Goal: Obtain resource: Download file/media

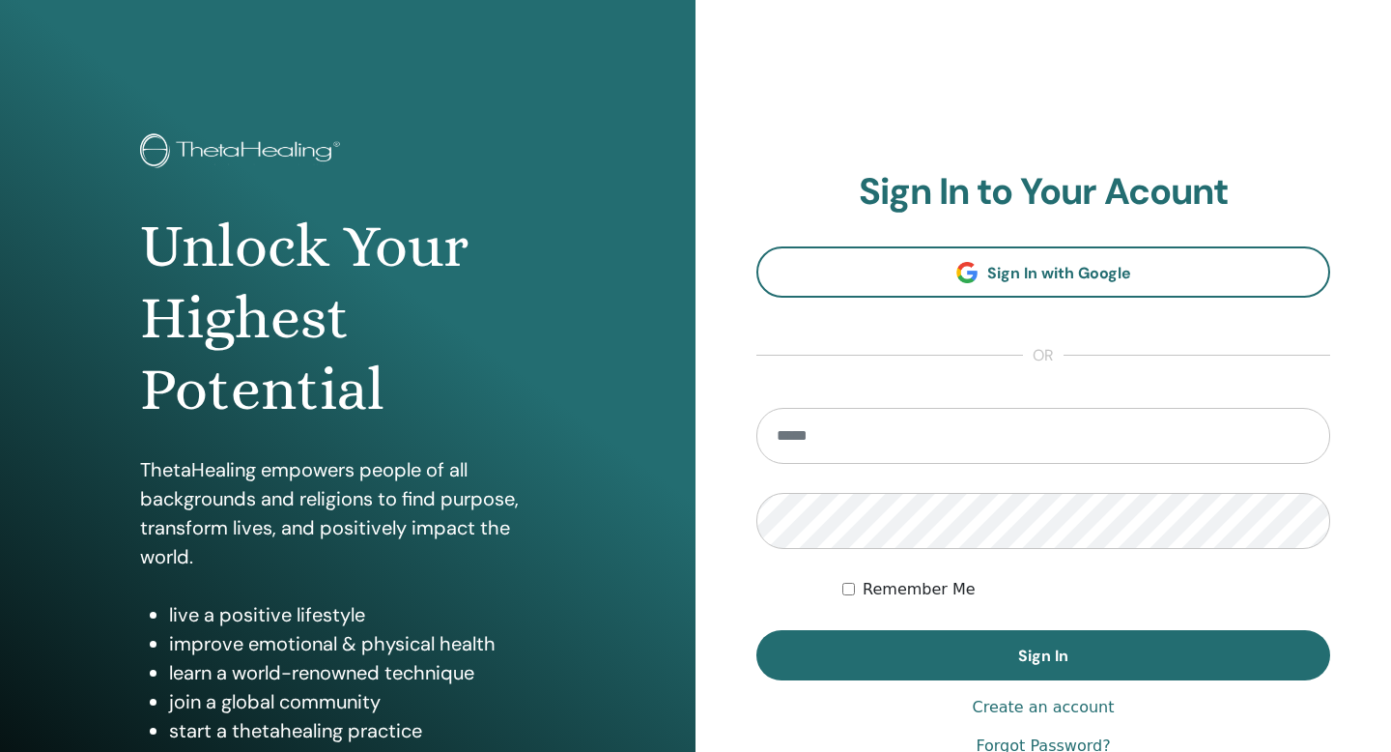
click at [839, 439] on input "email" at bounding box center [1044, 436] width 574 height 56
type input "**********"
click at [757, 630] on button "Sign In" at bounding box center [1044, 655] width 574 height 50
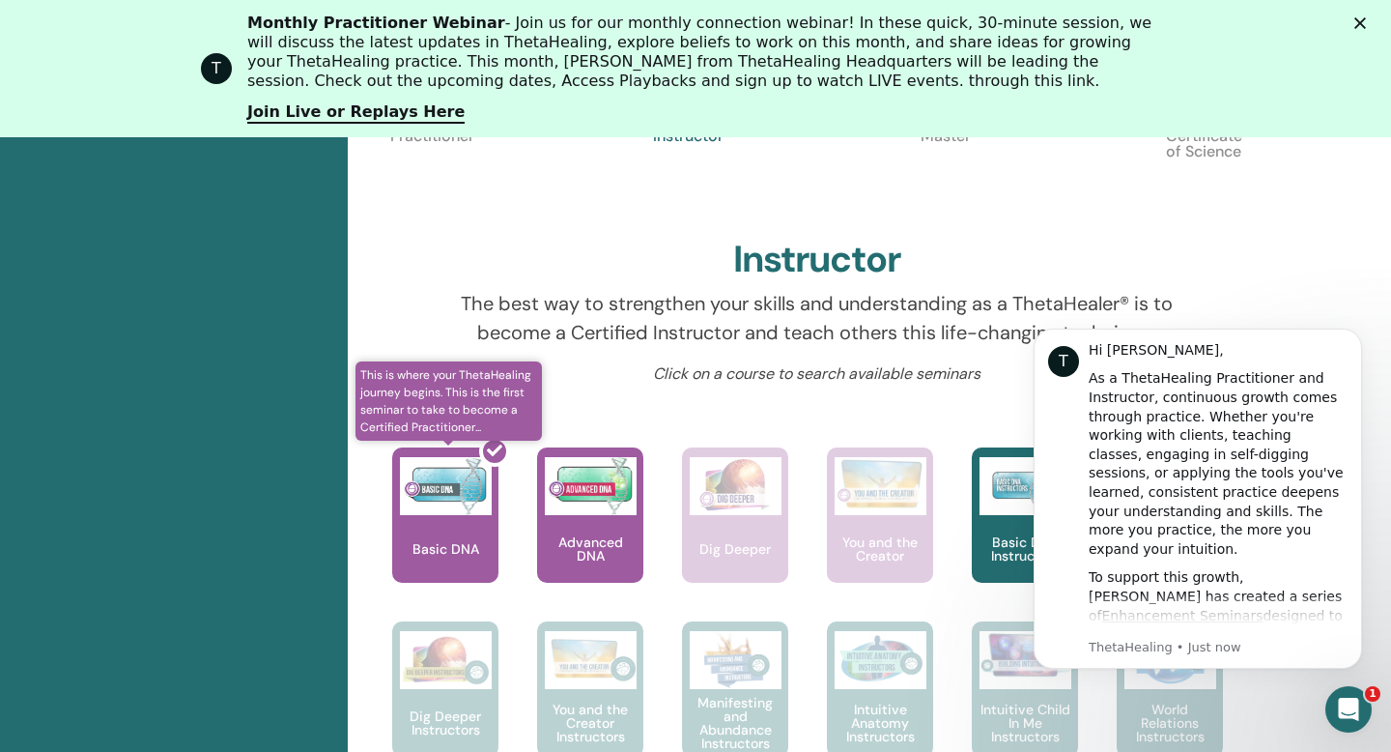
click at [443, 524] on div at bounding box center [457, 523] width 106 height 174
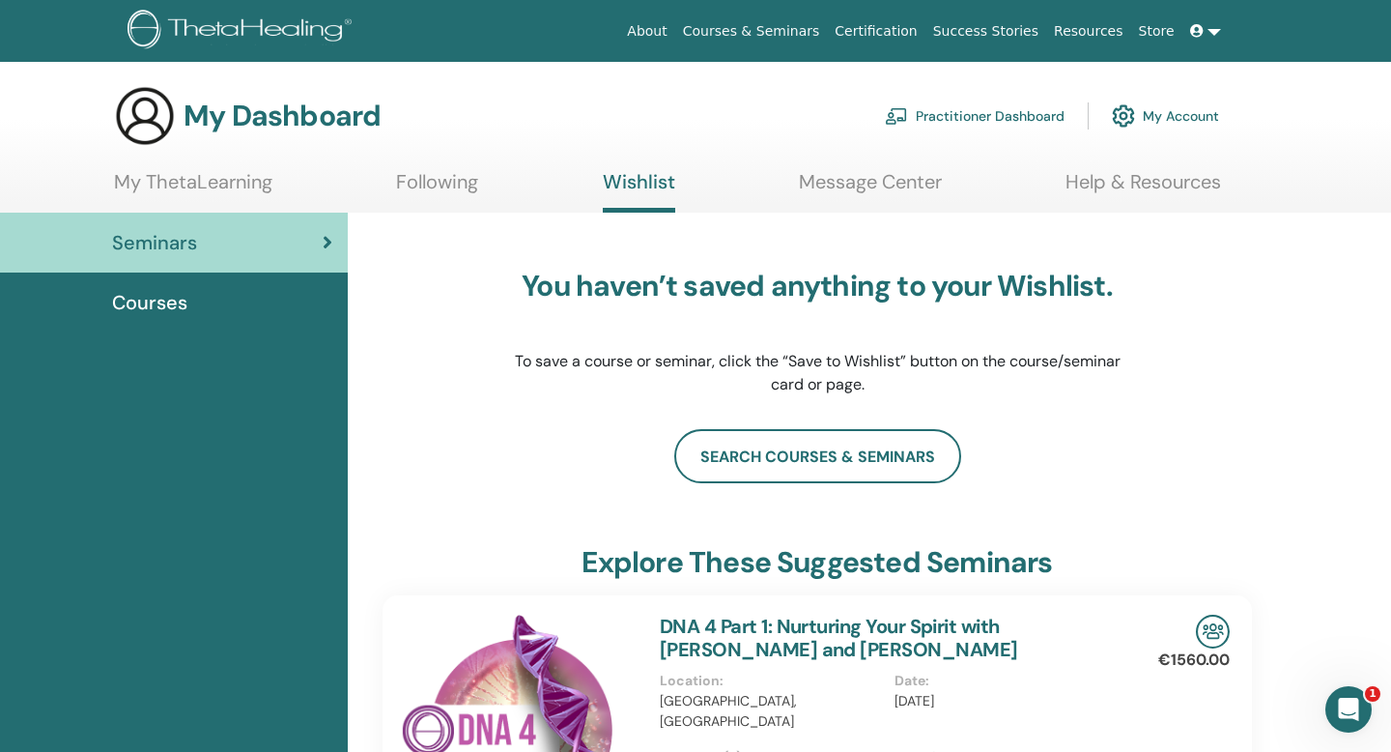
click at [193, 307] on div "Courses" at bounding box center [173, 302] width 317 height 29
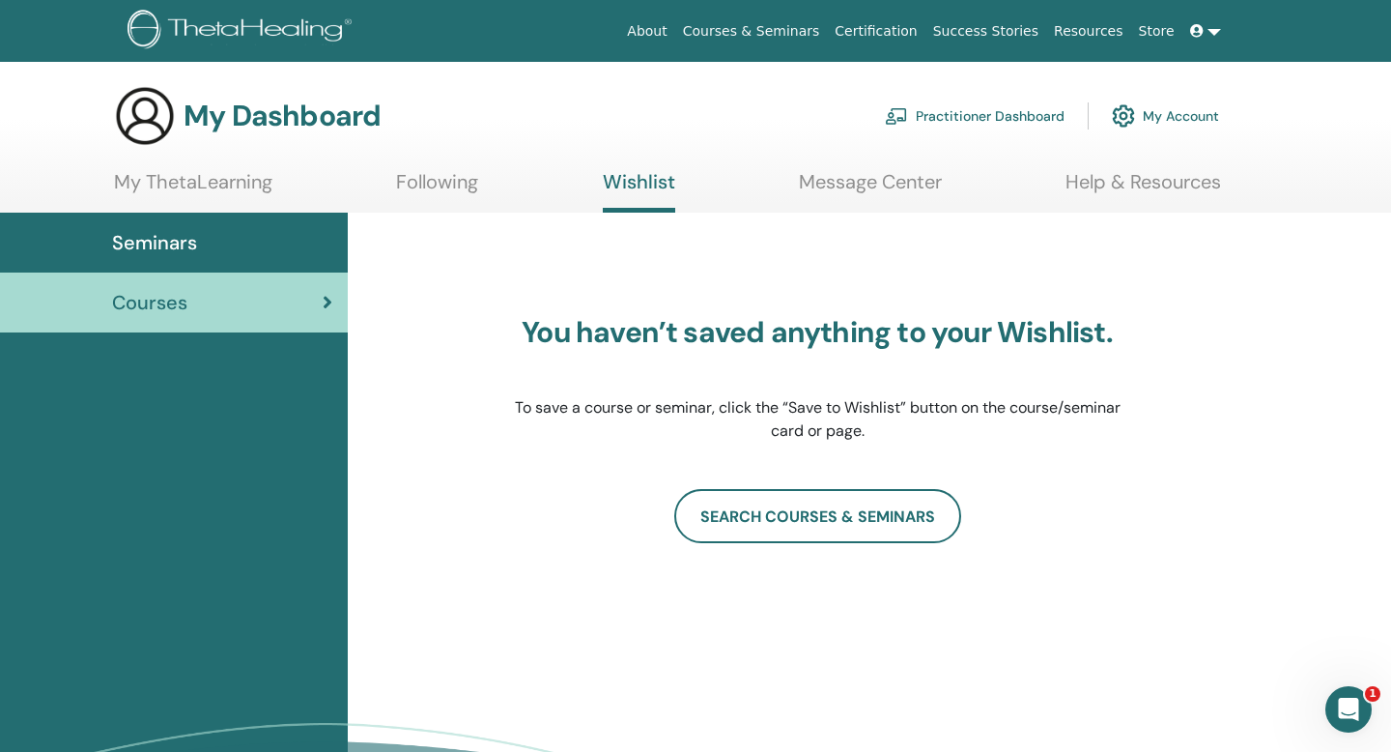
click at [186, 188] on link "My ThetaLearning" at bounding box center [193, 189] width 158 height 38
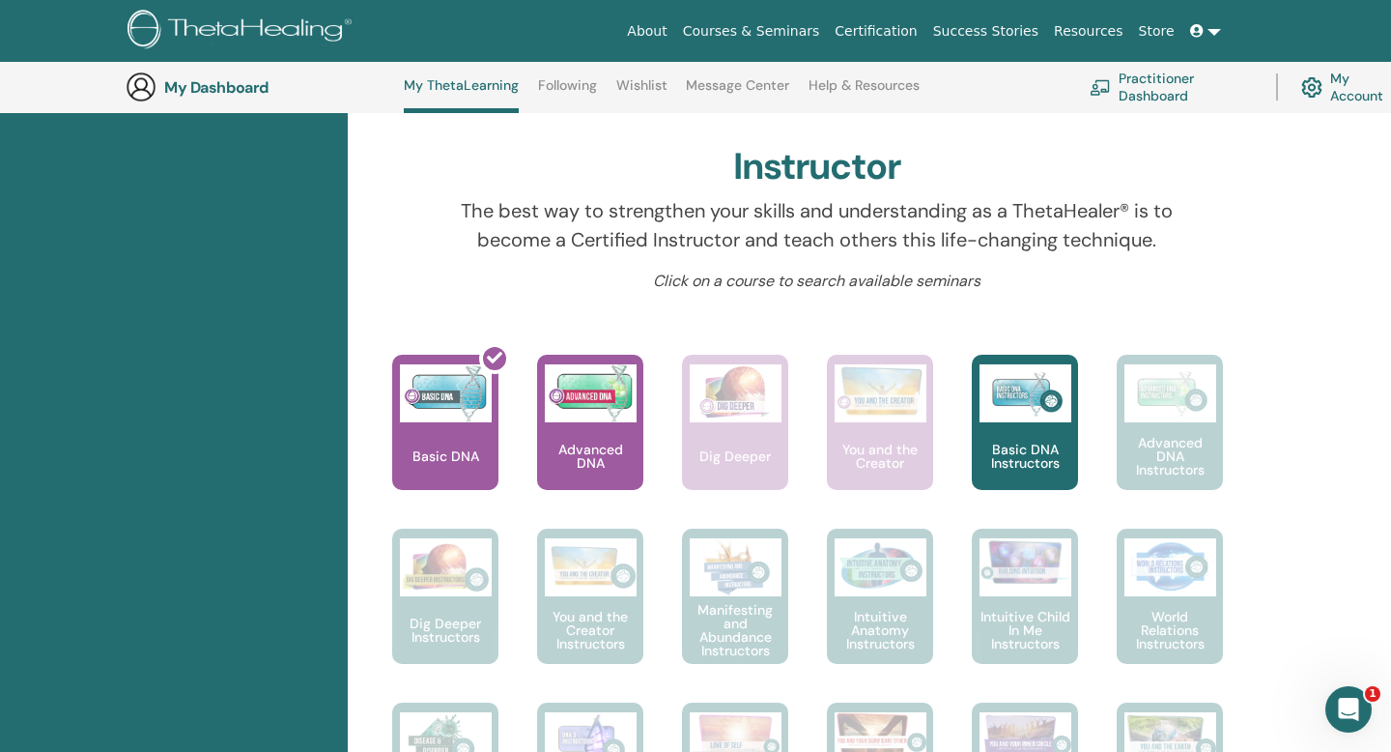
scroll to position [317, 0]
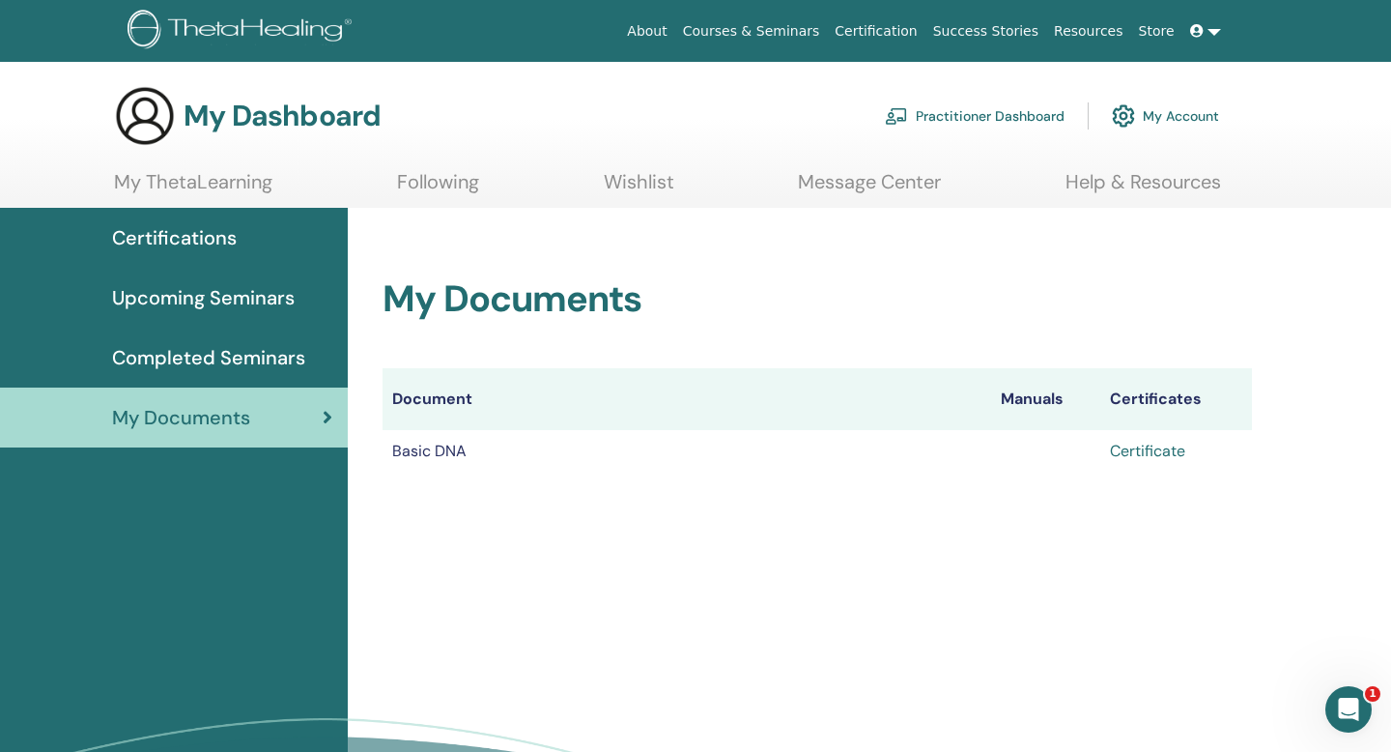
click at [1166, 452] on link "Certificate" at bounding box center [1147, 451] width 75 height 20
